Goal: Find specific page/section: Find specific page/section

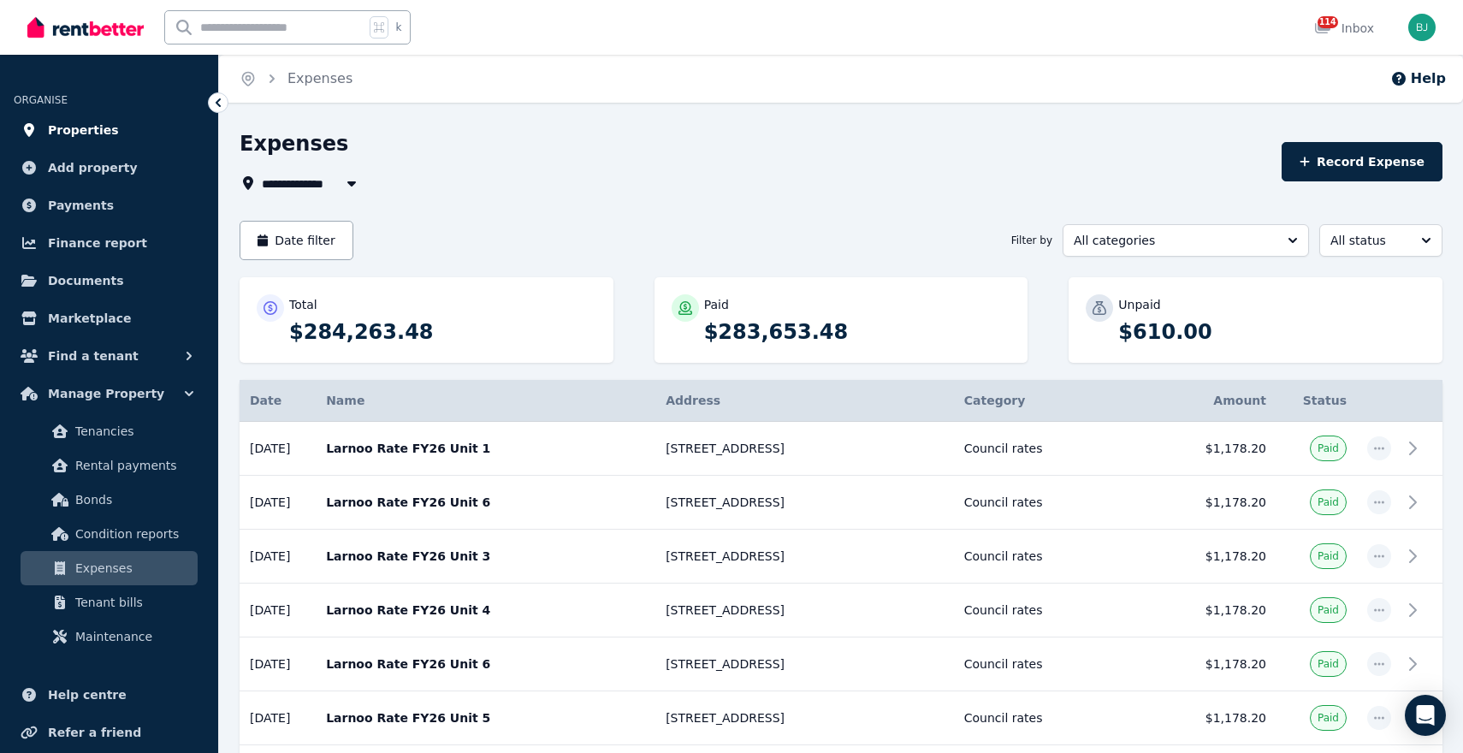
click at [99, 133] on span "Properties" at bounding box center [83, 130] width 71 height 21
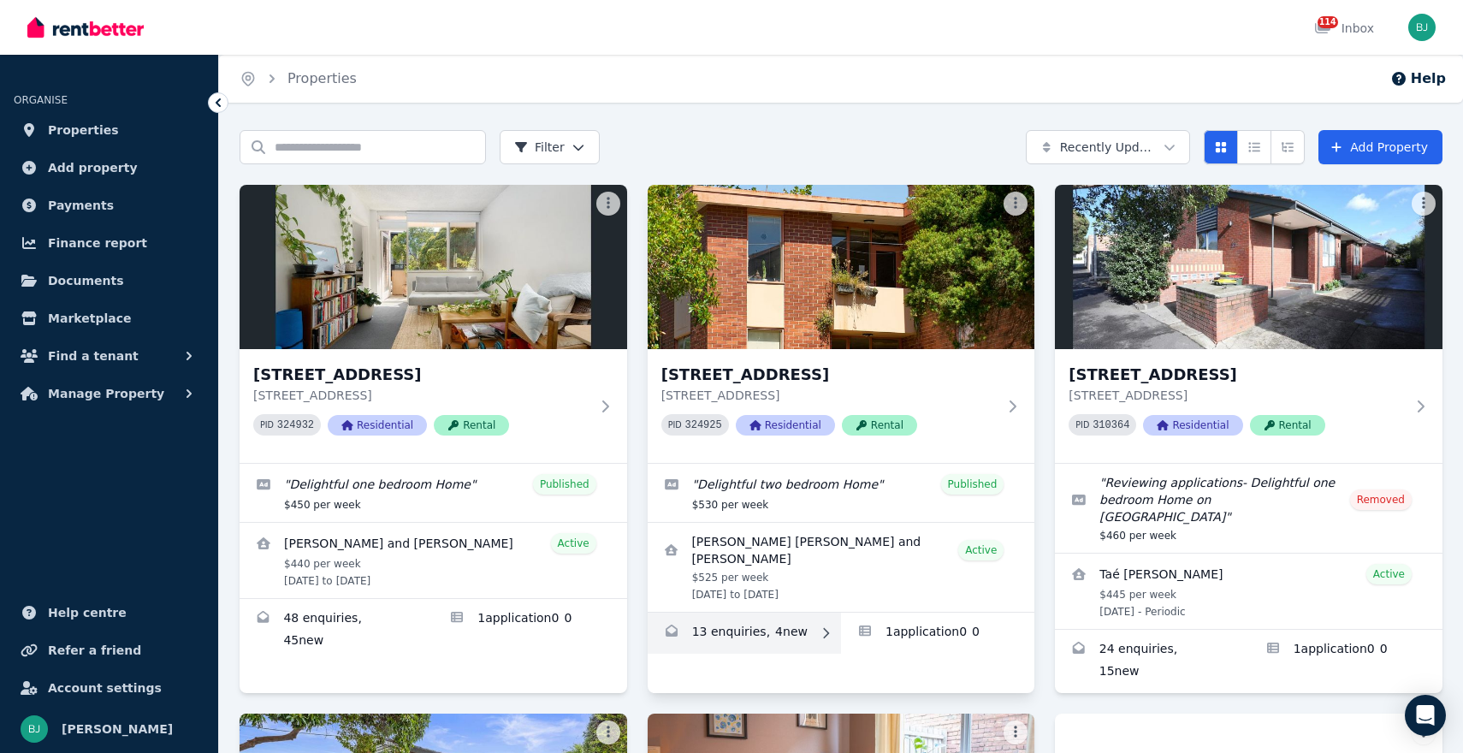
click at [734, 633] on link "Enquiries for 5/282 Langridge Street, Abbotsford" at bounding box center [744, 633] width 193 height 41
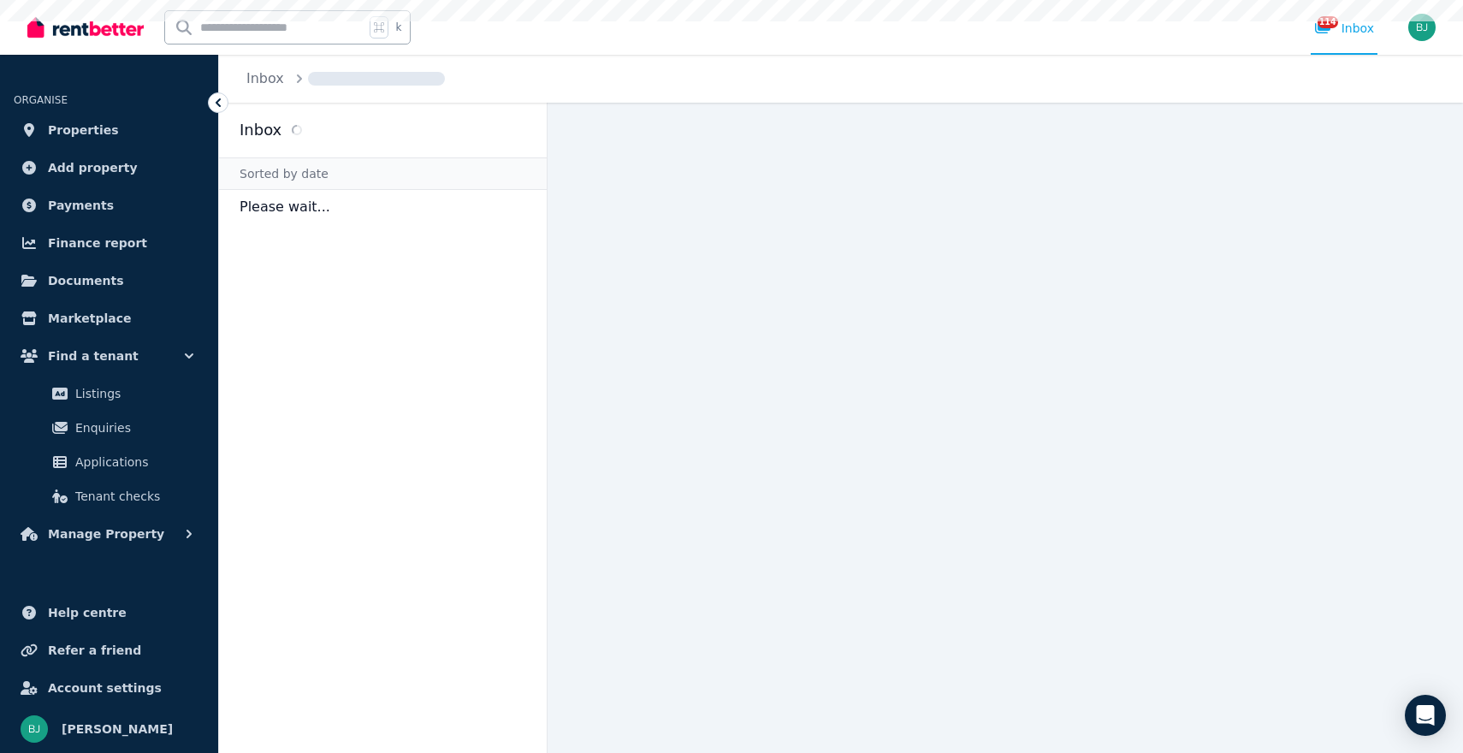
click at [734, 633] on main at bounding box center [1006, 428] width 916 height 650
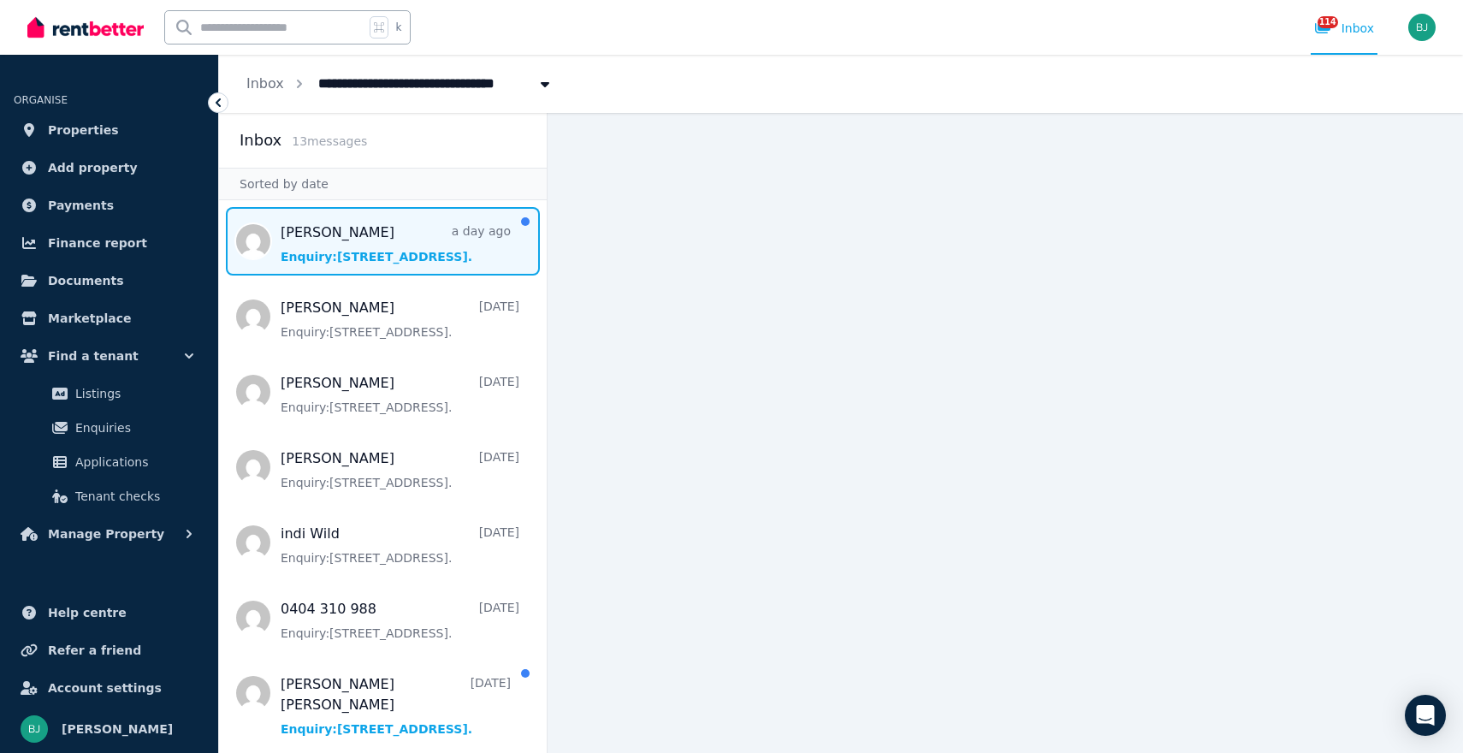
click at [396, 253] on span "Message list" at bounding box center [383, 241] width 328 height 68
